Goal: Transaction & Acquisition: Book appointment/travel/reservation

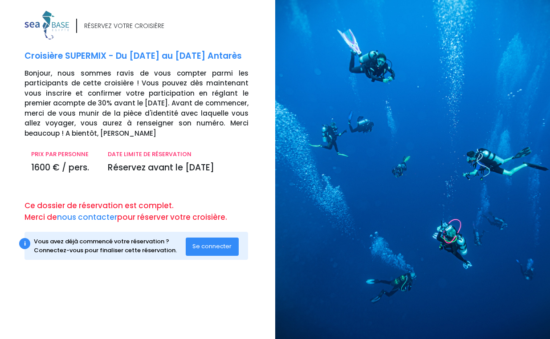
click at [118, 206] on p "Ce dossier de réservation est complet. Merci de nous contacter pour réserver vo…" at bounding box center [146, 211] width 244 height 23
click at [196, 246] on span "Se connecter" at bounding box center [211, 246] width 39 height 8
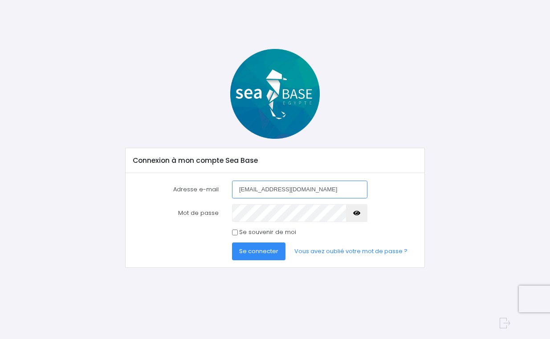
type input "[EMAIL_ADDRESS][DOMAIN_NAME]"
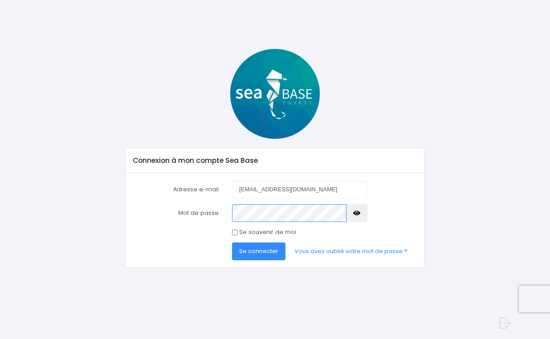
click at [232, 243] on button "Se connecter" at bounding box center [258, 252] width 53 height 18
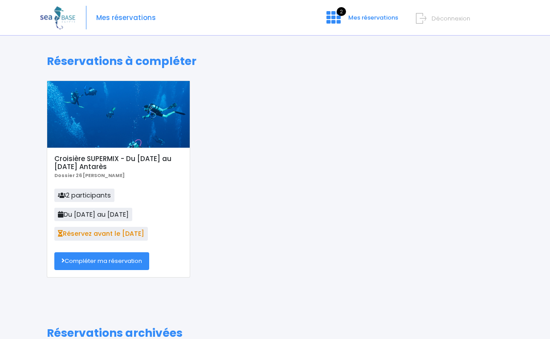
click at [185, 176] on div "Croisière SUPERMIX - Du 13/06/26 au 20/06/26 Antarès Dossier 26 Maxime Delahodd…" at bounding box center [118, 213] width 143 height 130
click at [126, 18] on span "Mes réservations" at bounding box center [126, 18] width 60 height 0
click at [428, 23] on div "2 Mes réservations Déconnexion" at bounding box center [462, 24] width 84 height 24
click at [438, 18] on span "Déconnexion" at bounding box center [451, 18] width 39 height 8
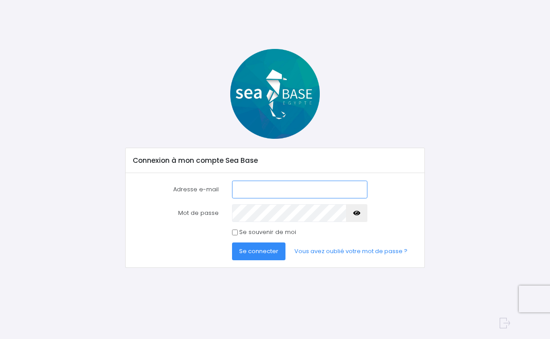
click at [253, 194] on input "Adresse e-mail" at bounding box center [299, 190] width 135 height 18
paste input "[EMAIL_ADDRESS][DOMAIN_NAME]"
type input "[EMAIL_ADDRESS][DOMAIN_NAME]"
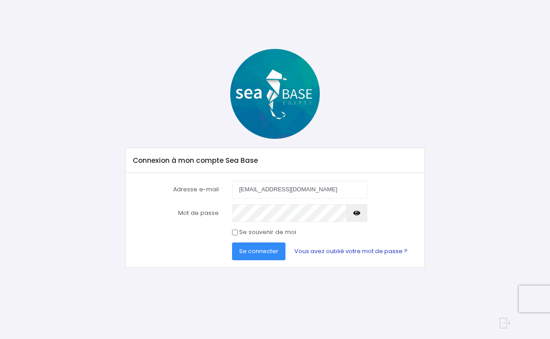
click at [308, 248] on link "Vous avez oublié votre mot de passe ?" at bounding box center [350, 252] width 127 height 18
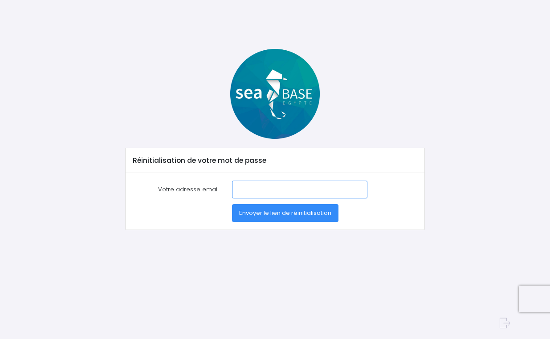
click at [256, 190] on input "Votre adresse email" at bounding box center [299, 190] width 135 height 18
paste input "anais.avenel@hotmail.fr"
type input "anais.avenel@hotmail.fr"
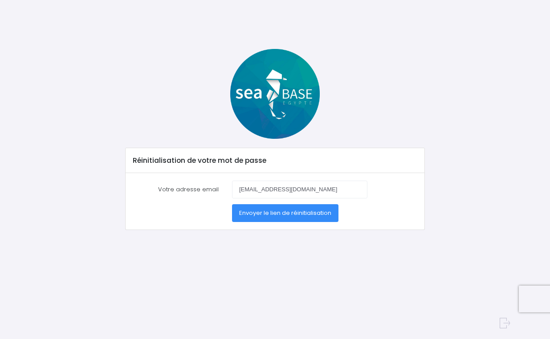
click at [252, 210] on span "Envoyer le lien de réinitialisation" at bounding box center [285, 213] width 92 height 8
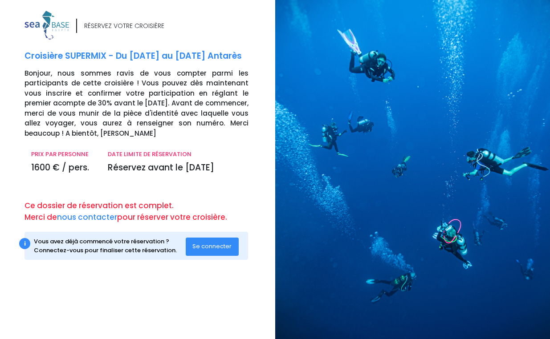
click at [155, 112] on p "Bonjour, nous sommes ravis de vous compter parmi les participants de cette croi…" at bounding box center [146, 104] width 244 height 70
click at [220, 242] on button "Se connecter" at bounding box center [212, 247] width 53 height 18
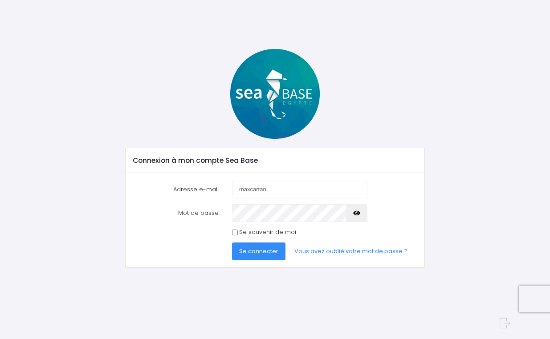
type input "[EMAIL_ADDRESS][DOMAIN_NAME]"
click at [232, 243] on button "Se connecter" at bounding box center [258, 252] width 53 height 18
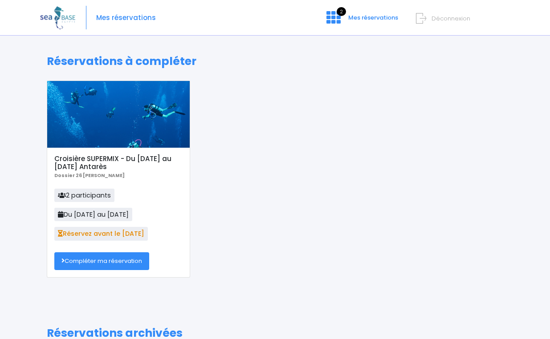
click at [215, 149] on div "Croisière SUPERMIX - Du [DATE] au [DATE] Antarès Dossier 26 [PERSON_NAME] 2 par…" at bounding box center [275, 186] width 470 height 211
click at [94, 236] on span "Réservez avant le 30/09/25" at bounding box center [101, 233] width 94 height 13
click at [342, 16] on span "2" at bounding box center [341, 11] width 9 height 9
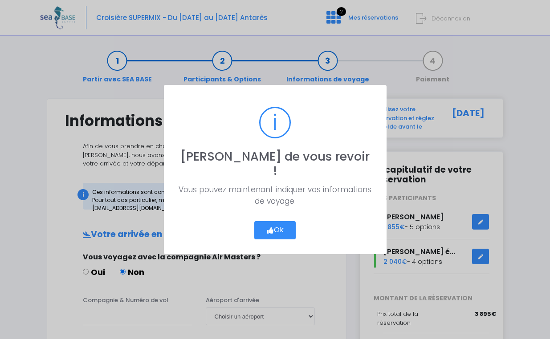
click at [265, 223] on button "Ok" at bounding box center [275, 230] width 42 height 19
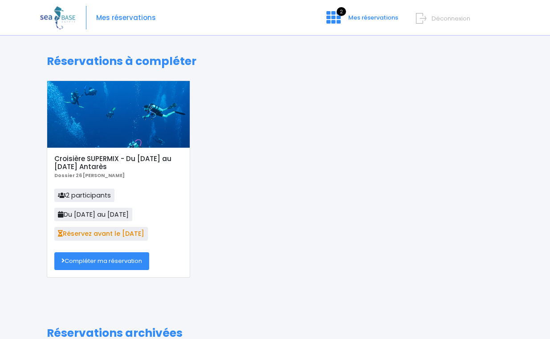
click at [449, 17] on span "Déconnexion" at bounding box center [451, 18] width 39 height 8
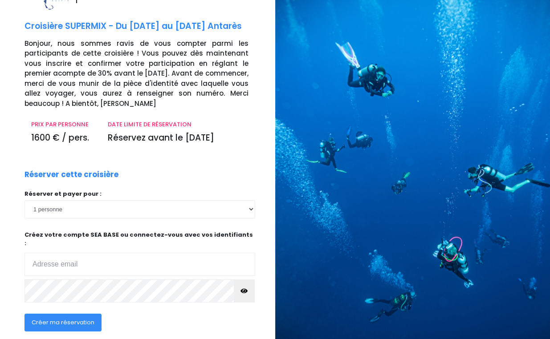
scroll to position [84, 0]
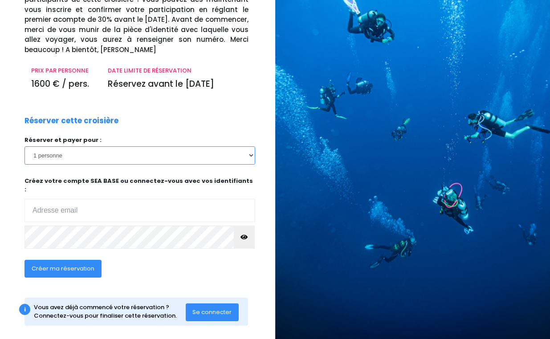
click at [119, 160] on select "1 personne" at bounding box center [139, 156] width 231 height 18
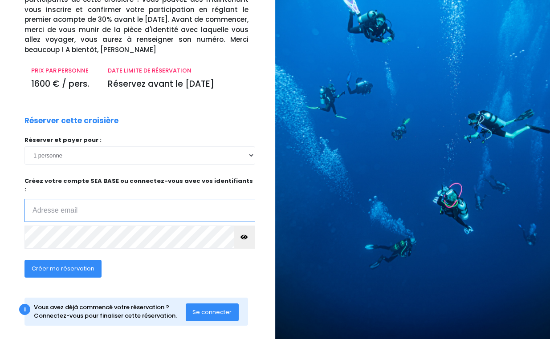
click at [103, 200] on input "email" at bounding box center [139, 210] width 231 height 23
paste input "anais.avenel@hotmail.fr"
type input "anais.avenel@hotmail.fr"
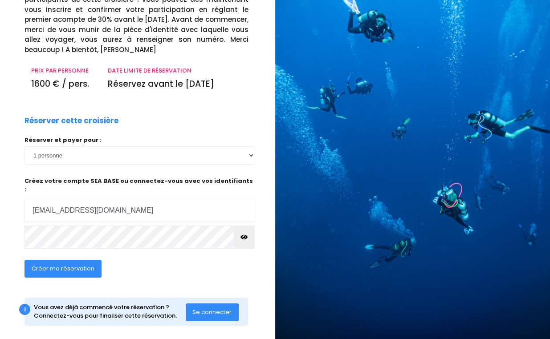
click at [49, 265] on span "Créer ma réservation" at bounding box center [63, 269] width 63 height 8
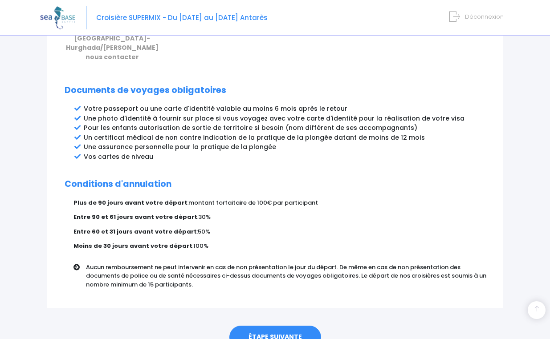
scroll to position [464, 0]
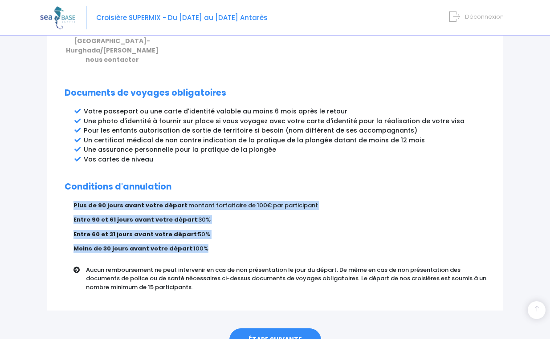
drag, startPoint x: 72, startPoint y: 188, endPoint x: 212, endPoint y: 229, distance: 146.6
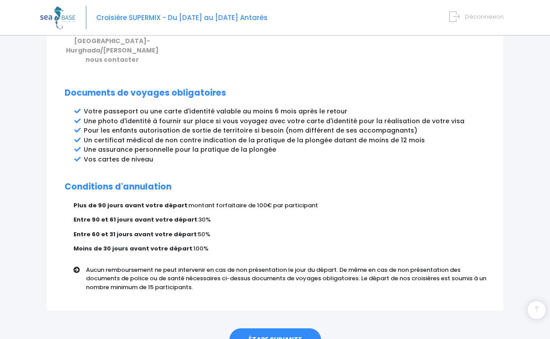
click at [198, 182] on h2 "Conditions d'annulation" at bounding box center [275, 187] width 421 height 10
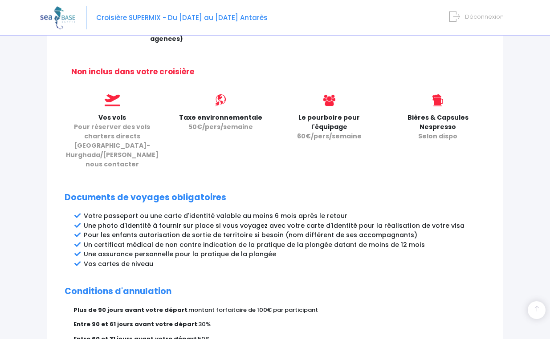
scroll to position [360, 0]
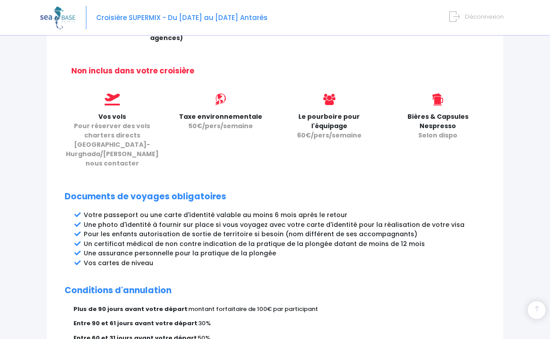
click at [214, 122] on span "50€/pers/semaine" at bounding box center [220, 126] width 65 height 9
click at [249, 132] on div "Taxe environnementale 50€/pers/semaine" at bounding box center [221, 134] width 109 height 81
click at [307, 131] on span "60€/pers/semaine" at bounding box center [329, 135] width 65 height 9
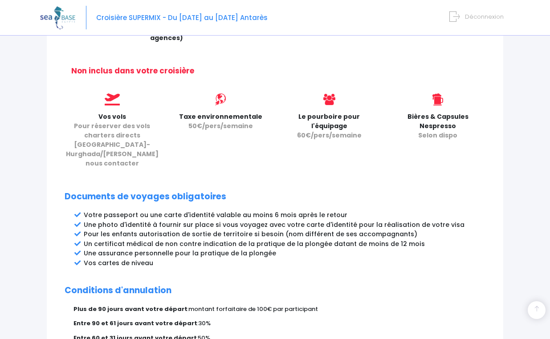
click at [307, 131] on span "60€/pers/semaine" at bounding box center [329, 135] width 65 height 9
click at [343, 144] on div "Le pourboire pour l'équipage 60€/pers/semaine" at bounding box center [329, 134] width 109 height 81
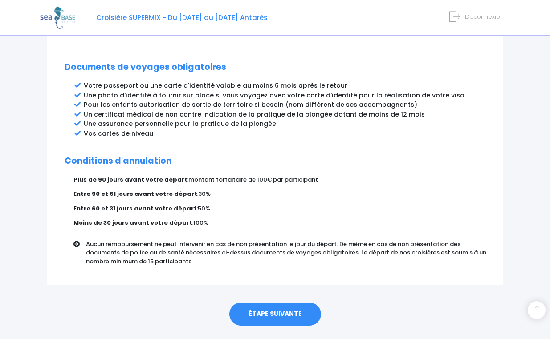
scroll to position [493, 0]
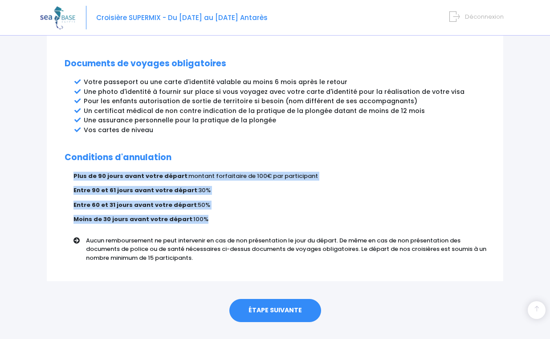
drag, startPoint x: 70, startPoint y: 159, endPoint x: 214, endPoint y: 202, distance: 150.1
click at [214, 215] on p "Moins de 30 jours avant votre départ : 100%" at bounding box center [279, 219] width 412 height 9
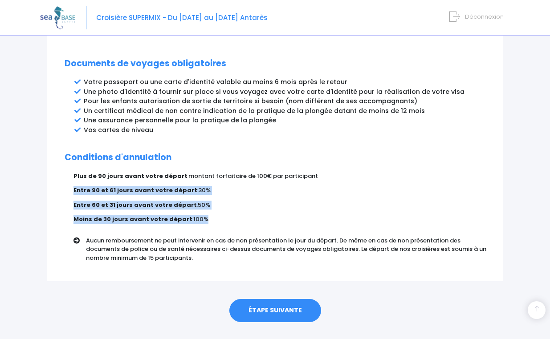
drag, startPoint x: 67, startPoint y: 172, endPoint x: 204, endPoint y: 199, distance: 139.2
click at [204, 215] on p "Moins de 30 jours avant votre départ : 100%" at bounding box center [279, 219] width 412 height 9
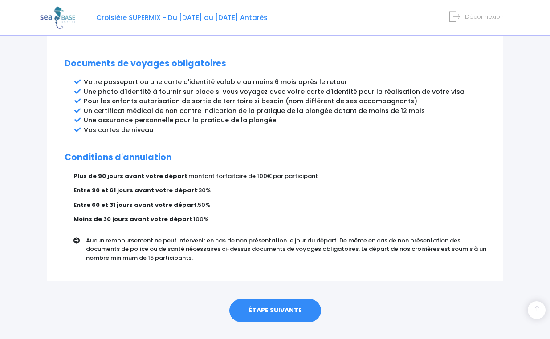
click at [277, 299] on link "ÉTAPE SUIVANTE" at bounding box center [275, 310] width 92 height 23
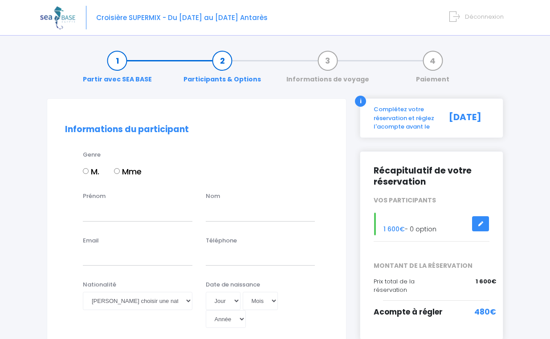
scroll to position [14, 0]
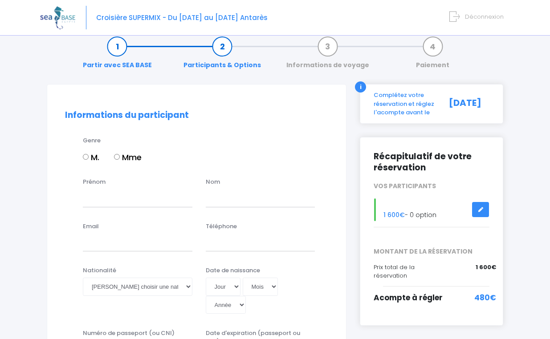
click at [116, 159] on input "Mme" at bounding box center [117, 157] width 6 height 6
radio input "true"
click at [117, 193] on input "Prénom" at bounding box center [138, 198] width 110 height 18
type input "Anaïs"
type input "A"
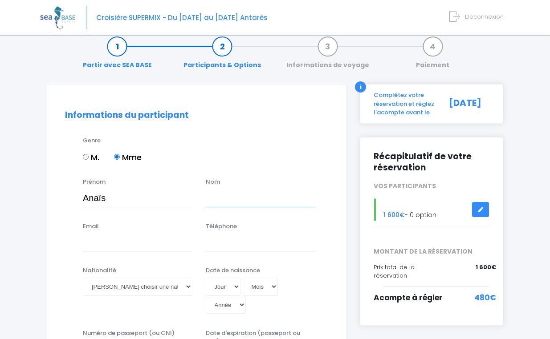
paste input "anais.avenel@hotmail.fr"
drag, startPoint x: 235, startPoint y: 198, endPoint x: 196, endPoint y: 196, distance: 38.8
click at [196, 196] on div "Prénom Anaïs Nom anais.avenel@hotmail.fr" at bounding box center [196, 195] width 277 height 35
click at [180, 176] on div "Genre M. Mme" at bounding box center [196, 157] width 277 height 42
drag, startPoint x: 232, startPoint y: 197, endPoint x: 198, endPoint y: 195, distance: 34.4
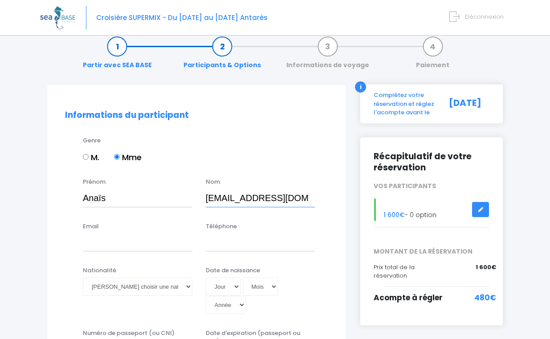
click at [198, 195] on div "Prénom Anaïs Nom anais.avenel@hotmail.fr" at bounding box center [196, 195] width 277 height 35
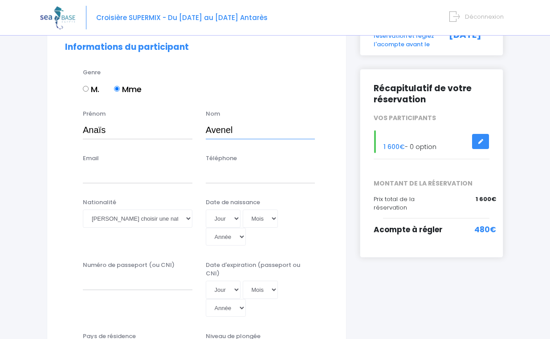
scroll to position [83, 0]
type input "Avenel"
click at [159, 175] on input "Email" at bounding box center [138, 174] width 110 height 18
click at [104, 178] on input "Email" at bounding box center [138, 174] width 110 height 18
paste input "anais.avenel@hotmail.fr"
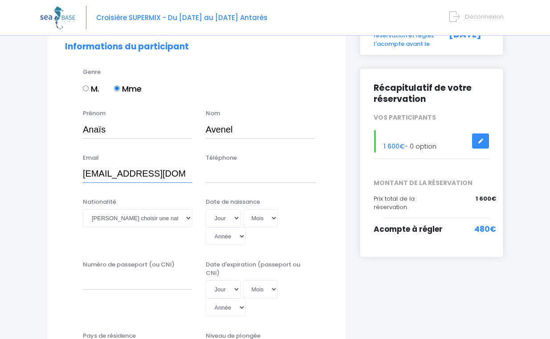
type input "anais.avenel@hotmail.fr"
click at [218, 177] on input "Téléphone" at bounding box center [261, 174] width 110 height 18
click at [191, 175] on input "anais.avenel@hotmail.fr" at bounding box center [138, 174] width 110 height 18
click at [215, 178] on input "Téléphone" at bounding box center [261, 174] width 110 height 18
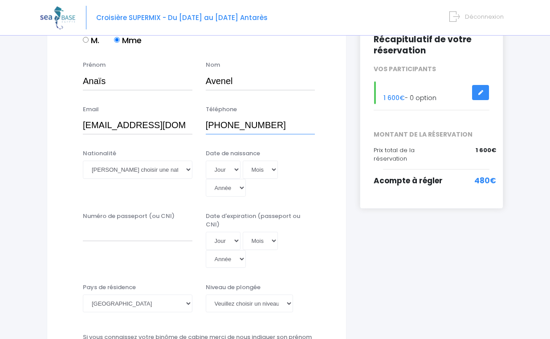
scroll to position [132, 0]
type input "+33642218042"
click at [147, 165] on select "Veuillez choisir une nationalité Afghane Albanaise Algerienne Allemande America…" at bounding box center [138, 169] width 110 height 18
select select "Française"
click at [83, 160] on select "Veuillez choisir une nationalité Afghane Albanaise Algerienne Allemande America…" at bounding box center [138, 169] width 110 height 18
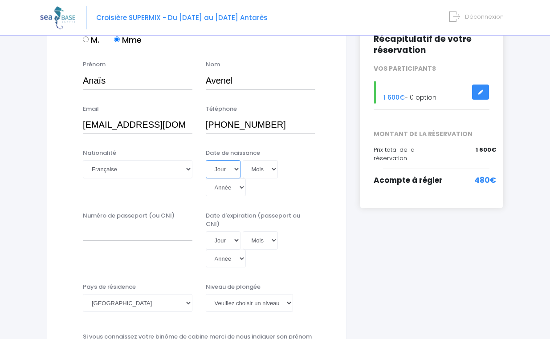
click at [221, 173] on select "Jour 01 02 03 04 05 06 07 08 09 10 11 12 13 14 15 16 17 18 19 20 21 22 23 24 25…" at bounding box center [223, 169] width 35 height 18
select select "16"
click at [206, 160] on select "Jour 01 02 03 04 05 06 07 08 09 10 11 12 13 14 15 16 17 18 19 20 21 22 23 24 25…" at bounding box center [223, 169] width 35 height 18
click at [255, 171] on select "Mois 01 02 03 04 05 06 07 08 09 10 11 12" at bounding box center [261, 169] width 36 height 18
select select "08"
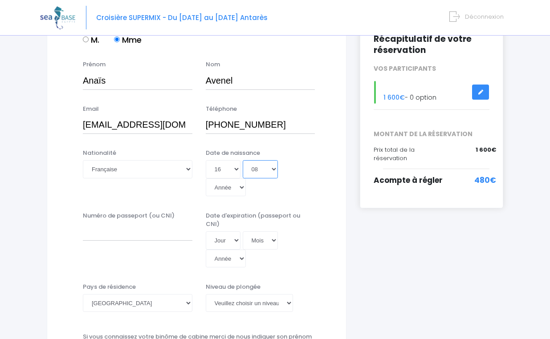
click at [243, 160] on select "Mois 01 02 03 04 05 06 07 08 09 10 11 12" at bounding box center [261, 169] width 36 height 18
click at [228, 190] on select "Année 2045 2044 2043 2042 2041 2040 2039 2038 2037 2036 2035 2034 2033 2032 203…" at bounding box center [226, 188] width 40 height 18
select select "1982"
click at [206, 179] on select "Année 2045 2044 2043 2042 2041 2040 2039 2038 2037 2036 2035 2034 2033 2032 203…" at bounding box center [226, 188] width 40 height 18
type input "1982-08-16"
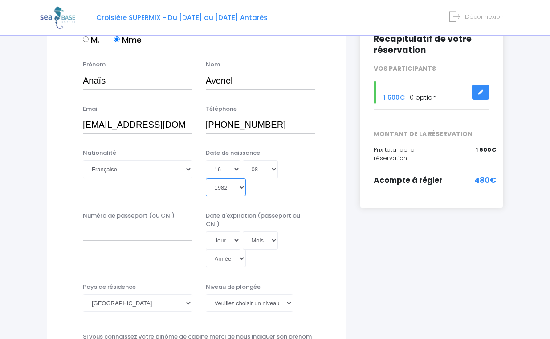
click at [228, 194] on select "Année 2045 2044 2043 2042 2041 2040 2039 2038 2037 2036 2035 2034 2033 2032 203…" at bounding box center [226, 188] width 40 height 18
select select "1992"
click at [206, 179] on select "Année 2045 2044 2043 2042 2041 2040 2039 2038 2037 2036 2035 2034 2033 2032 203…" at bounding box center [226, 188] width 40 height 18
type input "1992-08-16"
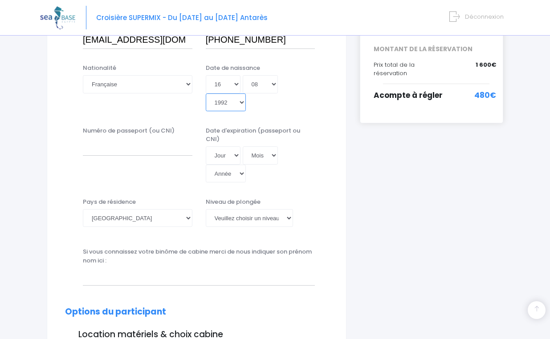
scroll to position [216, 0]
click at [147, 146] on input "Numéro de passeport (ou CNI)" at bounding box center [138, 148] width 110 height 18
type input "22CK69491"
click at [220, 154] on select "Jour 01 02 03 04 05 06 07 08 09 10 11 12 13 14 15 16 17 18 19 20 21 22 23 24 25…" at bounding box center [223, 156] width 35 height 18
select select "26"
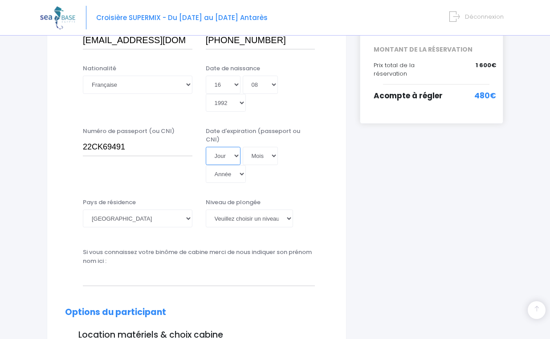
click at [206, 147] on select "Jour 01 02 03 04 05 06 07 08 09 10 11 12 13 14 15 16 17 18 19 20 21 22 23 24 25…" at bounding box center [223, 156] width 35 height 18
click at [253, 147] on select "Mois 01 02 03 04 05 06 07 08 09 10 11 12" at bounding box center [261, 156] width 36 height 18
select select "04"
click at [243, 147] on select "Mois 01 02 03 04 05 06 07 08 09 10 11 12" at bounding box center [261, 156] width 36 height 18
click at [229, 165] on select "Année 2045 2044 2043 2042 2041 2040 2039 2038 2037 2036 2035 2034 2033 2032 203…" at bounding box center [226, 174] width 40 height 18
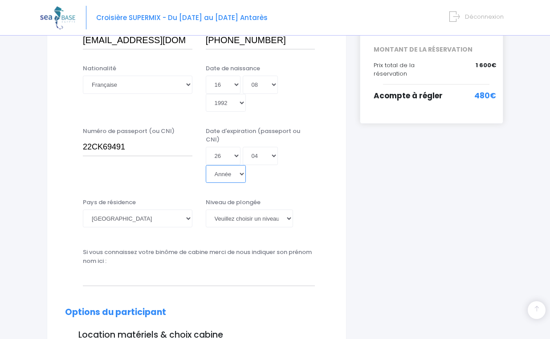
select select "2032"
click at [206, 165] on select "Année 2045 2044 2043 2042 2041 2040 2039 2038 2037 2036 2035 2034 2033 2032 203…" at bounding box center [226, 174] width 40 height 18
type input "2032-04-26"
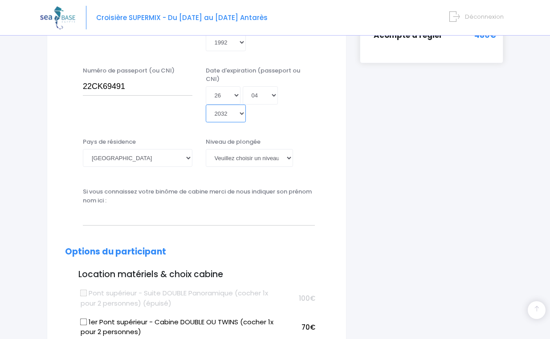
scroll to position [285, 0]
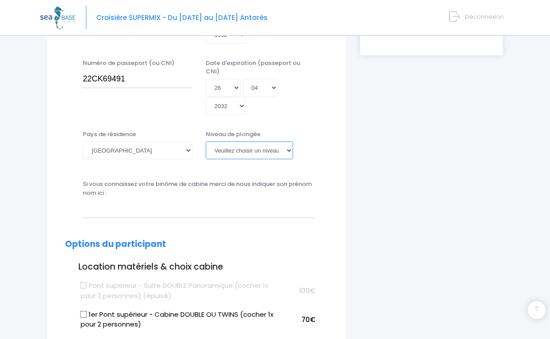
click at [215, 142] on select "Veuillez choisir un niveau de plongée Non plongeur Junior OW diver Adventure OW…" at bounding box center [250, 151] width 88 height 18
select select "PADI Open Water diver"
click at [206, 142] on select "Veuillez choisir un niveau de plongée Non plongeur Junior OW diver Adventure OW…" at bounding box center [250, 151] width 88 height 18
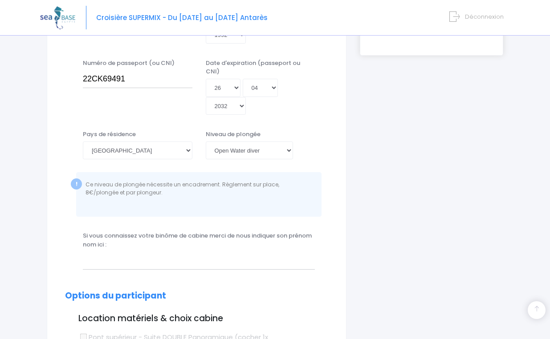
click at [326, 182] on div "Pays de résidence Afghanistan Afrique du Sud Albanie Algérie Allemagne Andorre …" at bounding box center [196, 176] width 277 height 93
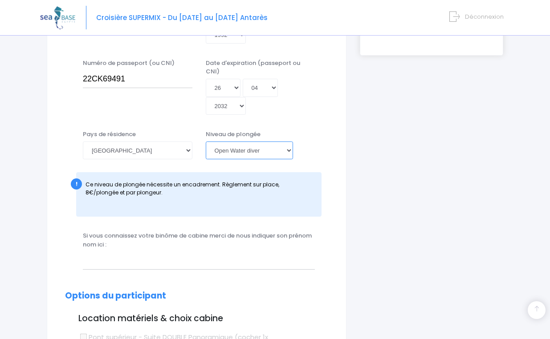
click at [256, 150] on select "Veuillez choisir un niveau de plongée Non plongeur Junior OW diver Adventure OW…" at bounding box center [250, 151] width 88 height 18
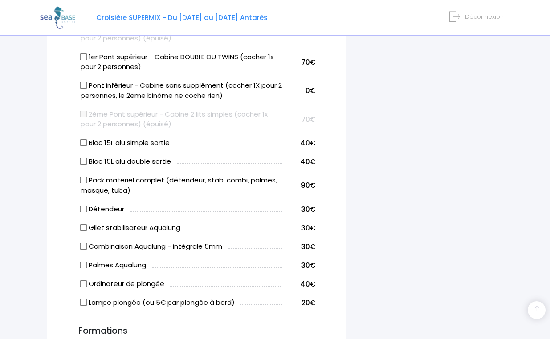
scroll to position [595, 0]
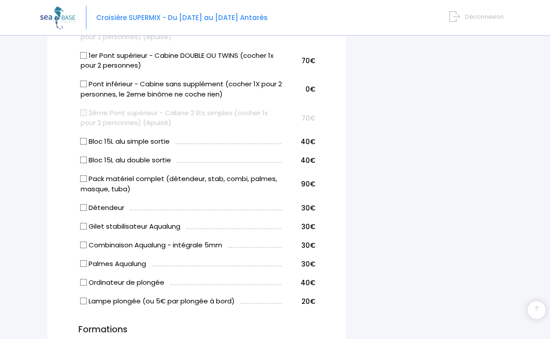
click at [81, 157] on input "Bloc 15L alu double sortie" at bounding box center [83, 160] width 7 height 7
checkbox input "true"
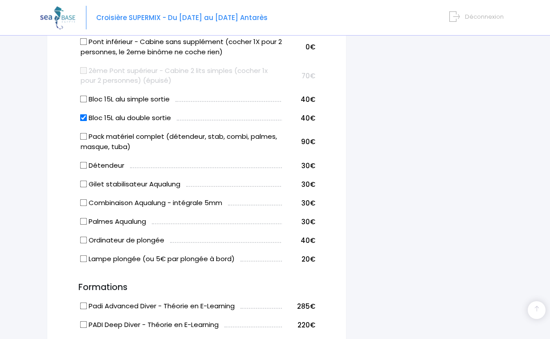
scroll to position [638, 0]
click at [81, 133] on input "Pack matériel complet (détendeur, stab, combi, palmes, masque, tuba)" at bounding box center [83, 136] width 7 height 7
checkbox input "true"
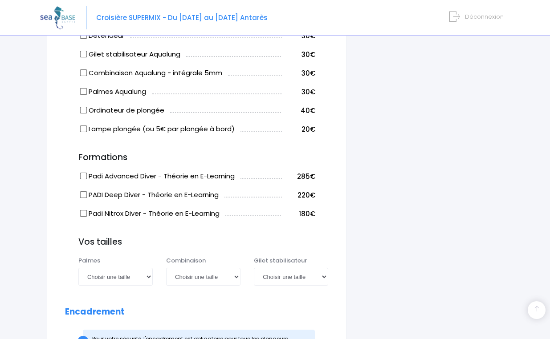
scroll to position [768, 0]
click at [80, 172] on input "Padi Advanced Diver - Théorie en E-Learning" at bounding box center [83, 175] width 7 height 7
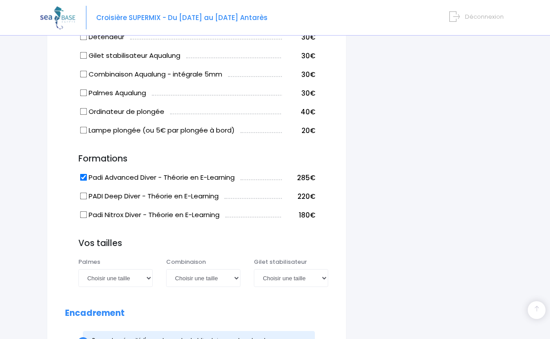
scroll to position [775, 0]
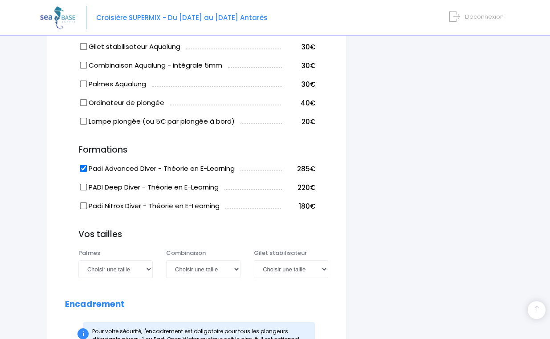
click at [235, 164] on label "Padi Advanced Diver - Théorie en E-Learning" at bounding box center [158, 169] width 154 height 10
click at [87, 165] on input "Padi Advanced Diver - Théorie en E-Learning" at bounding box center [83, 168] width 7 height 7
click at [235, 164] on label "Padi Advanced Diver - Théorie en E-Learning" at bounding box center [158, 169] width 154 height 10
click at [87, 165] on input "Padi Advanced Diver - Théorie en E-Learning" at bounding box center [83, 168] width 7 height 7
click at [235, 164] on label "Padi Advanced Diver - Théorie en E-Learning" at bounding box center [158, 169] width 154 height 10
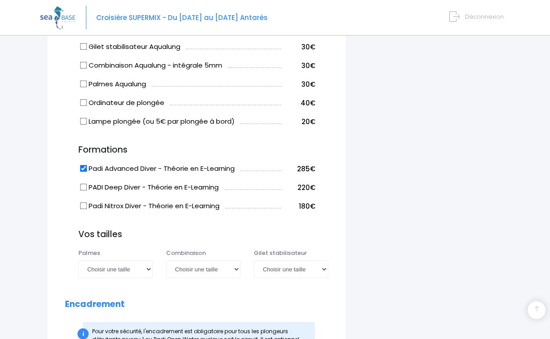
click at [87, 165] on input "Padi Advanced Diver - Théorie en E-Learning" at bounding box center [83, 168] width 7 height 7
click at [235, 164] on label "Padi Advanced Diver - Théorie en E-Learning" at bounding box center [158, 169] width 154 height 10
click at [87, 165] on input "Padi Advanced Diver - Théorie en E-Learning" at bounding box center [83, 168] width 7 height 7
checkbox input "true"
click at [266, 133] on form "Informations du participant Genre M. Mme Prénom Anaïs Nom Avenel 01" at bounding box center [196, 38] width 263 height 1378
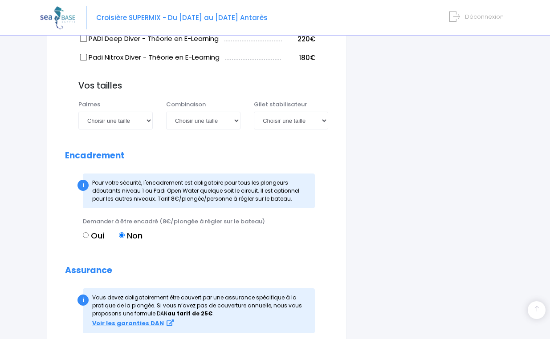
scroll to position [925, 0]
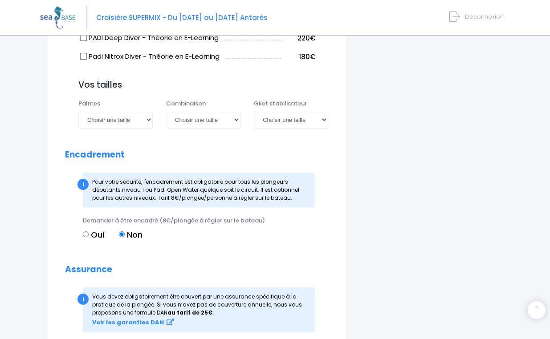
click at [86, 232] on input "Oui" at bounding box center [86, 235] width 6 height 6
radio input "true"
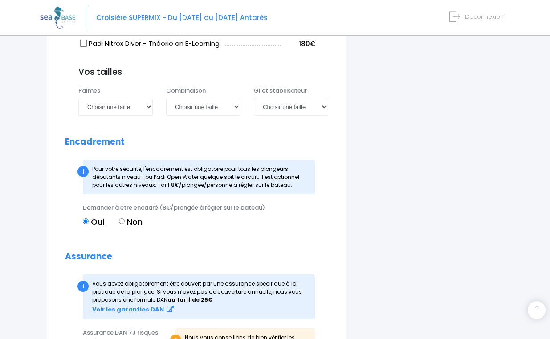
scroll to position [940, 0]
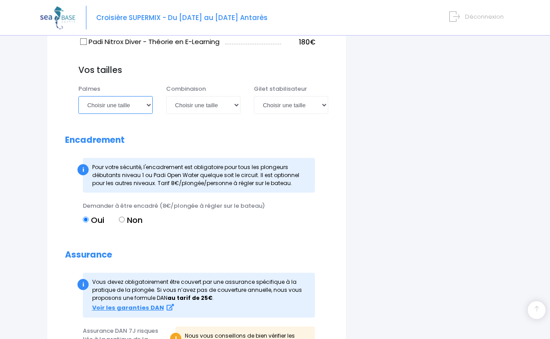
click at [119, 96] on select "Choisir une taille 36/37 38/39 40/41 42/43 44/45 46/47" at bounding box center [115, 105] width 74 height 18
select select "38/39"
click at [78, 96] on select "Choisir une taille 36/37 38/39 40/41 42/43 44/45 46/47" at bounding box center [115, 105] width 74 height 18
click at [215, 97] on select "Choisir une taille XS S M ML L XL XXL" at bounding box center [203, 105] width 74 height 18
select select "XS"
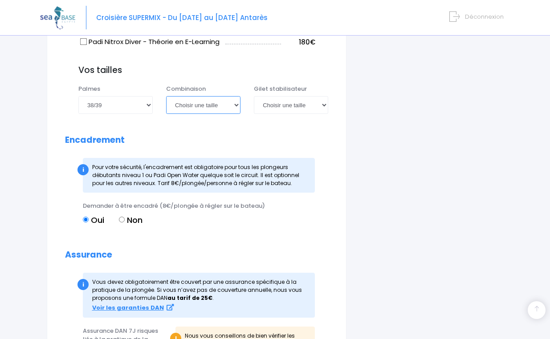
click at [166, 96] on select "Choisir une taille XS S M ML L XL XXL" at bounding box center [203, 105] width 74 height 18
click at [268, 99] on select "Choisir une taille XXS XS S M ML L XL XXL" at bounding box center [291, 105] width 74 height 18
select select "XS"
click at [254, 96] on select "Choisir une taille XXS XS S M ML L XL XXL" at bounding box center [291, 105] width 74 height 18
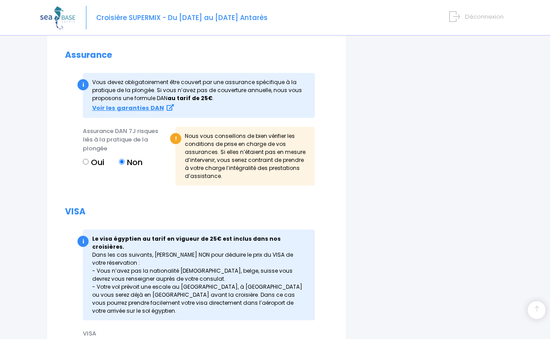
scroll to position [1139, 0]
click at [87, 159] on input "Oui" at bounding box center [86, 162] width 6 height 6
radio input "true"
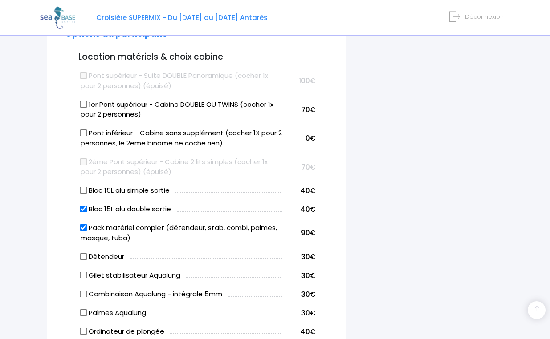
scroll to position [544, 0]
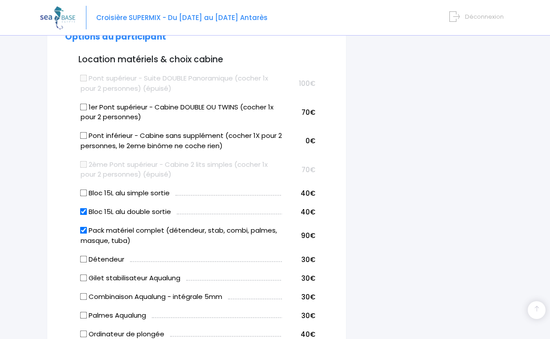
click at [81, 103] on input "1er Pont supérieur - Cabine DOUBLE OU TWINS (cocher 1x pour 2 personnes)" at bounding box center [83, 106] width 7 height 7
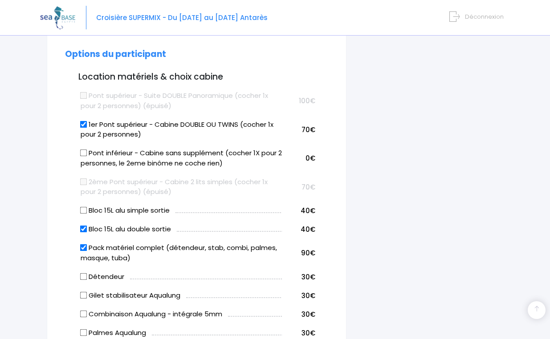
scroll to position [527, 0]
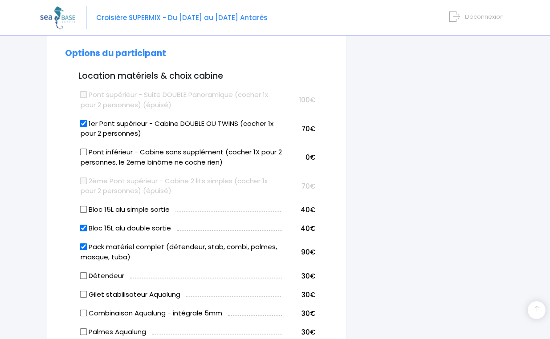
click at [85, 122] on label "1er Pont supérieur - Cabine DOUBLE OU TWINS (cocher 1x pour 2 personnes)" at bounding box center [181, 129] width 201 height 20
click at [85, 122] on input "1er Pont supérieur - Cabine DOUBLE OU TWINS (cocher 1x pour 2 personnes)" at bounding box center [83, 123] width 7 height 7
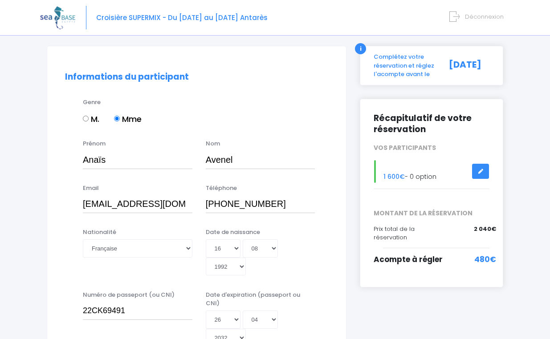
scroll to position [53, 0]
drag, startPoint x: 472, startPoint y: 228, endPoint x: 496, endPoint y: 229, distance: 23.6
click at [496, 229] on div "2 040€" at bounding box center [475, 232] width 41 height 17
click at [464, 226] on div "2 040€" at bounding box center [475, 232] width 41 height 17
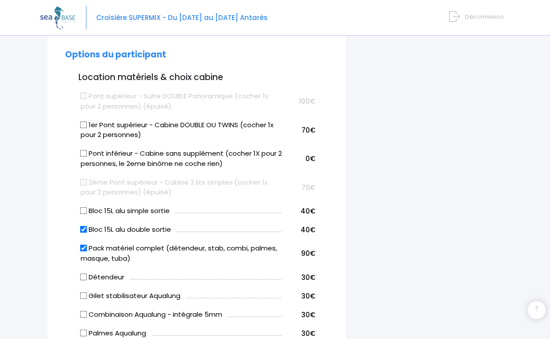
scroll to position [522, 0]
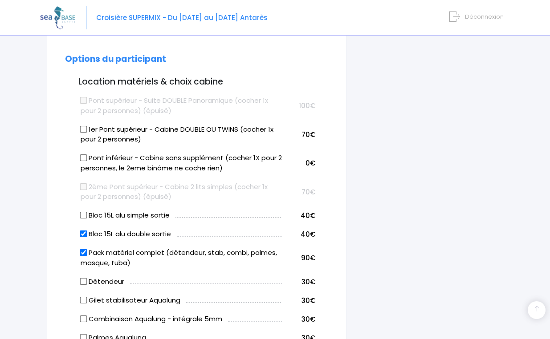
click at [83, 126] on input "1er Pont supérieur - Cabine DOUBLE OU TWINS (cocher 1x pour 2 personnes)" at bounding box center [83, 129] width 7 height 7
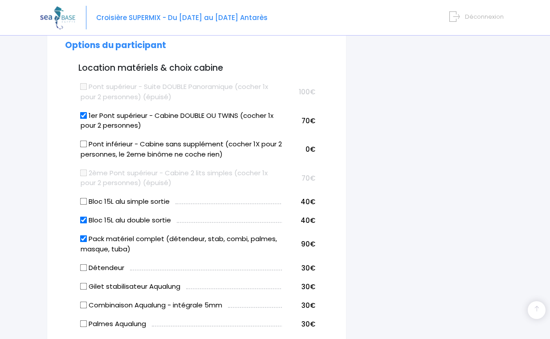
scroll to position [525, 0]
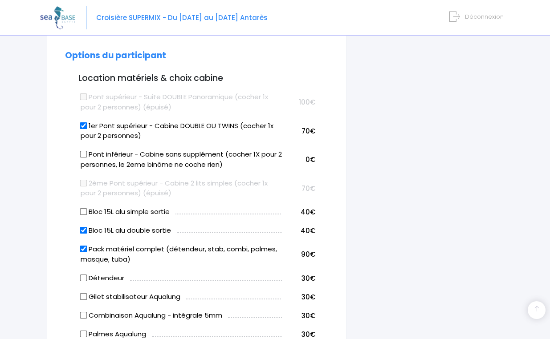
click at [83, 122] on input "1er Pont supérieur - Cabine DOUBLE OU TWINS (cocher 1x pour 2 personnes)" at bounding box center [83, 125] width 7 height 7
click at [62, 144] on div "Informations du participant Genre M. Mme Prénom Anaïs Nom Avenel Email Afghane" at bounding box center [197, 274] width 300 height 1403
click at [63, 148] on div "Informations du participant Genre M. Mme Prénom Anaïs Nom Avenel Email Afghane" at bounding box center [197, 274] width 300 height 1403
click at [80, 122] on input "1er Pont supérieur - Cabine DOUBLE OU TWINS (cocher 1x pour 2 personnes)" at bounding box center [83, 125] width 7 height 7
checkbox input "true"
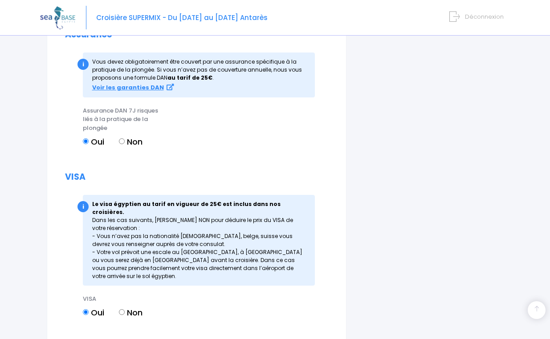
scroll to position [1215, 0]
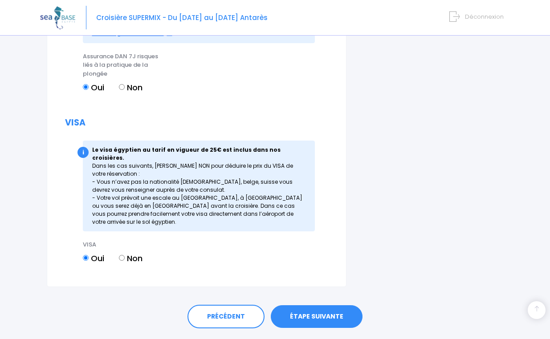
click at [314, 306] on link "ÉTAPE SUIVANTE" at bounding box center [317, 317] width 92 height 23
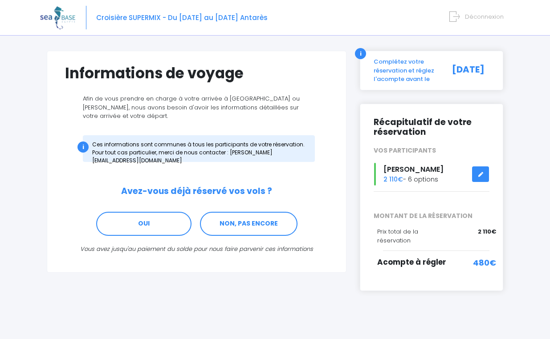
scroll to position [53, 0]
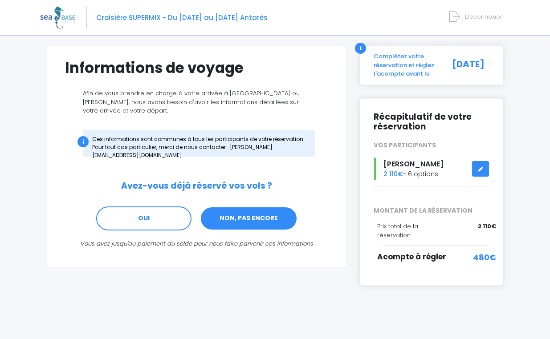
click at [243, 208] on link "NON, PAS ENCORE" at bounding box center [249, 219] width 98 height 24
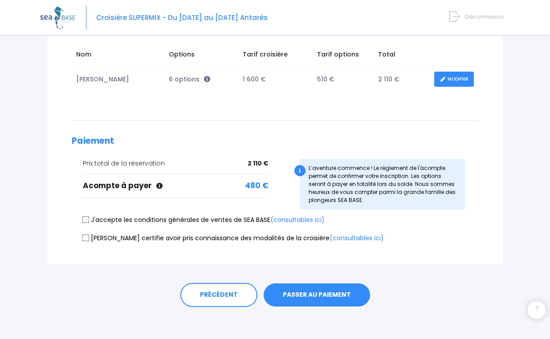
scroll to position [147, 0]
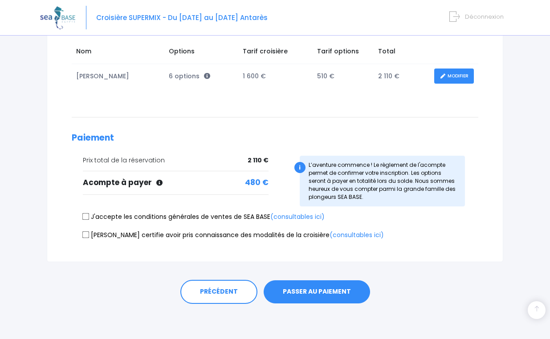
click at [251, 184] on span "480 €" at bounding box center [257, 183] width 24 height 12
click at [213, 185] on div "Acompte à payer 480 €" at bounding box center [176, 183] width 186 height 12
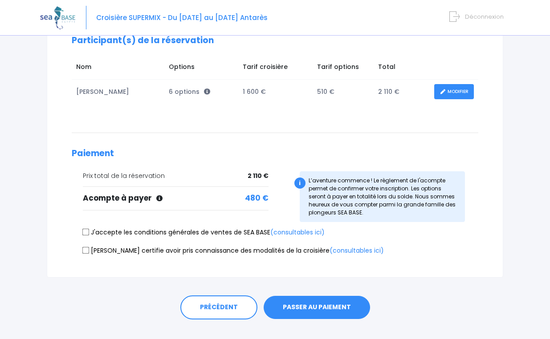
scroll to position [141, 0]
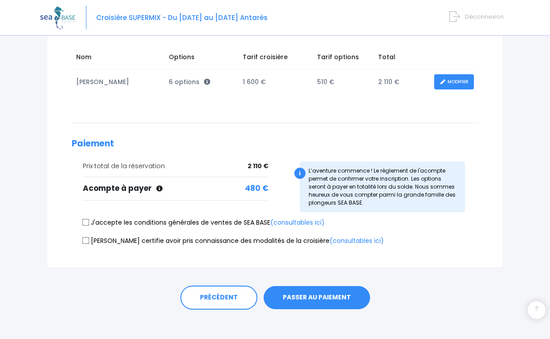
click at [90, 222] on label "J'accepte les conditions générales de ventes de SEA BASE (consultables ici)" at bounding box center [204, 222] width 242 height 9
click at [90, 222] on input "J'accepte les conditions générales de ventes de SEA BASE (consultables ici)" at bounding box center [85, 222] width 7 height 7
checkbox input "true"
click at [87, 241] on input "Je certifie avoir pris connaissance des modalités de la croisière (consultables…" at bounding box center [85, 240] width 7 height 7
checkbox input "true"
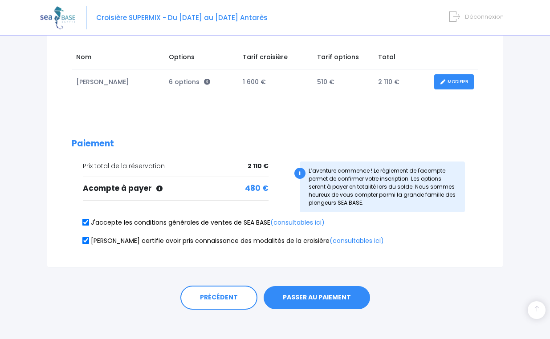
click at [277, 294] on button "PASSER AU PAIEMENT" at bounding box center [317, 297] width 106 height 23
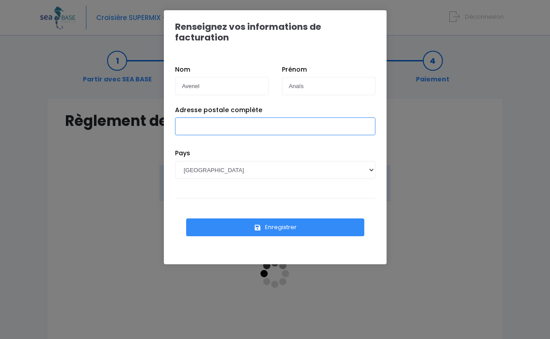
click at [195, 118] on input "Adresse postale complète" at bounding box center [275, 127] width 200 height 18
type input "[STREET_ADDRESS]"
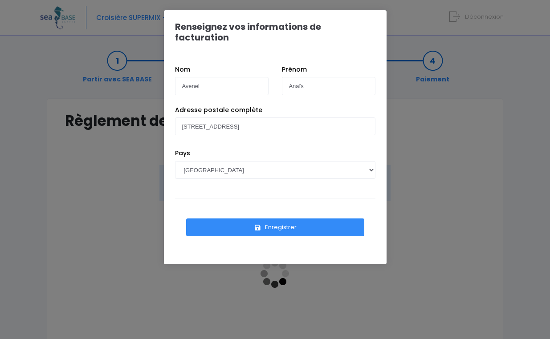
click at [262, 219] on button "Enregistrer" at bounding box center [275, 228] width 178 height 18
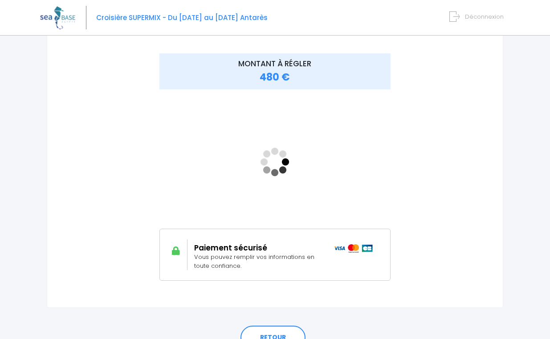
scroll to position [112, 0]
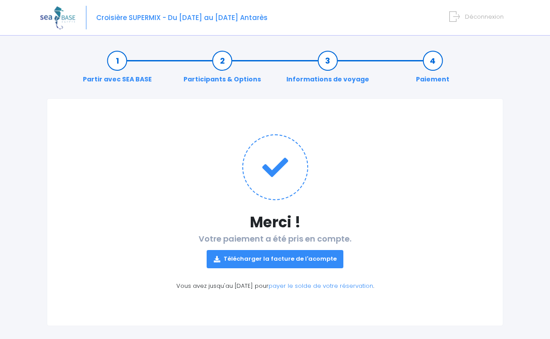
scroll to position [9, 0]
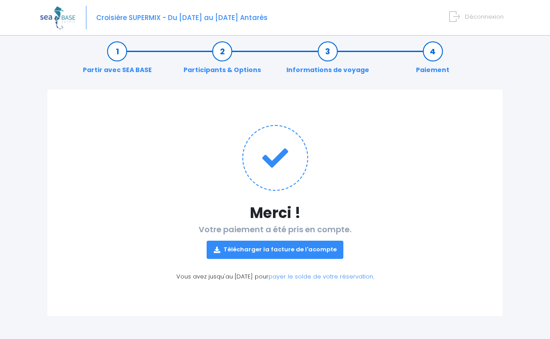
click at [262, 253] on link "Télécharger la facture de l'acompte" at bounding box center [275, 250] width 137 height 18
click at [152, 248] on p "Télécharger la facture de l'acompte" at bounding box center [275, 246] width 420 height 24
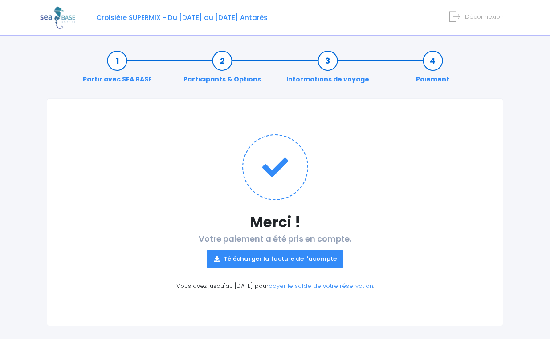
click at [85, 97] on div "Partir avec SEA BASE Participants & Options Informations de voyage Paiement" at bounding box center [275, 69] width 457 height 57
click at [191, 117] on div "Merci ! Votre paiement a été pris en compte. Télécharger la facture de l'acompt…" at bounding box center [275, 212] width 457 height 228
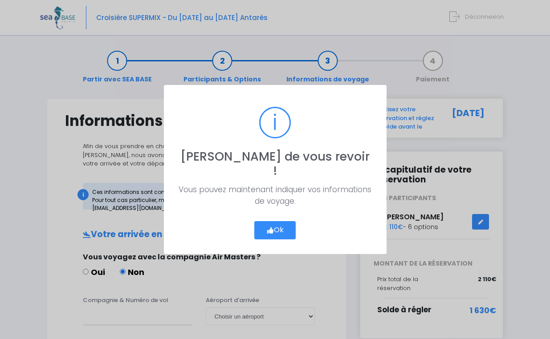
click at [275, 223] on button "Ok" at bounding box center [275, 230] width 42 height 19
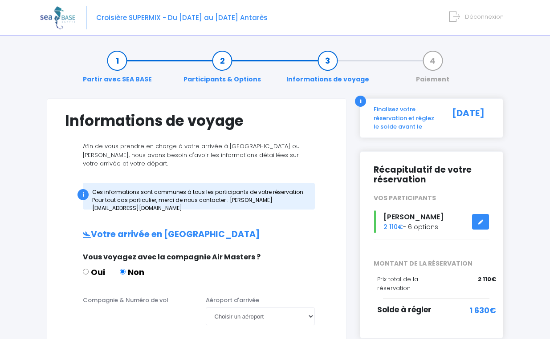
click at [460, 19] on icon at bounding box center [454, 16] width 10 height 15
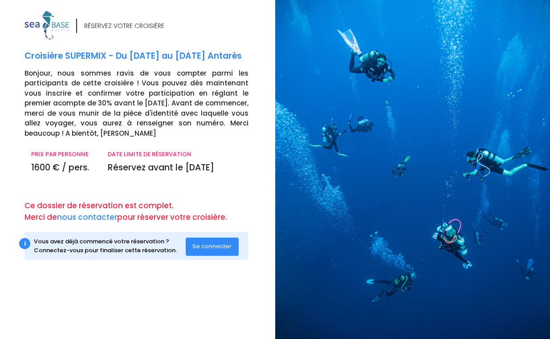
click at [206, 247] on span "Se connecter" at bounding box center [211, 246] width 39 height 8
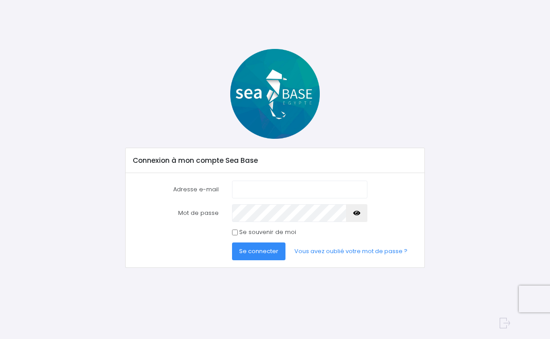
click at [245, 196] on input "Adresse e-mail" at bounding box center [299, 190] width 135 height 18
type input "[EMAIL_ADDRESS][DOMAIN_NAME]"
click at [189, 56] on div at bounding box center [274, 94] width 313 height 90
click at [232, 243] on button "Se connecter" at bounding box center [258, 252] width 53 height 18
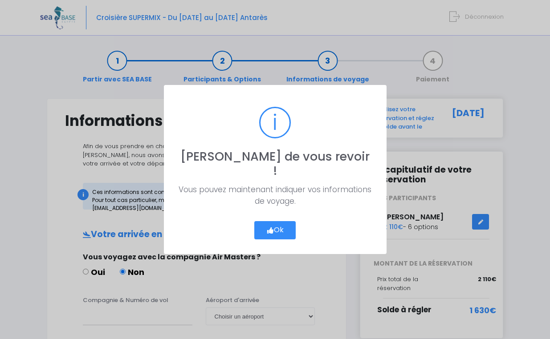
click at [283, 222] on button "Ok" at bounding box center [275, 230] width 42 height 19
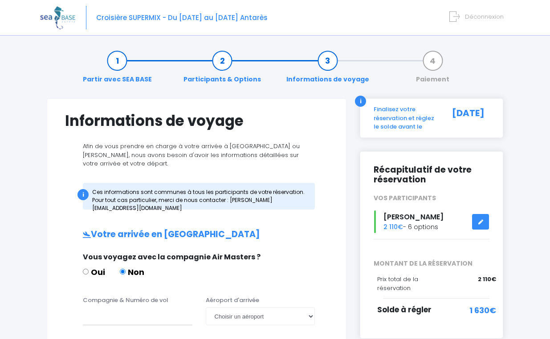
click at [466, 21] on div "Croisière SUPERMIX - Du [DATE] au [DATE] Antarès Déconnexion" at bounding box center [268, 18] width 457 height 36
click at [477, 13] on span "Déconnexion" at bounding box center [484, 16] width 39 height 8
